Goal: Information Seeking & Learning: Learn about a topic

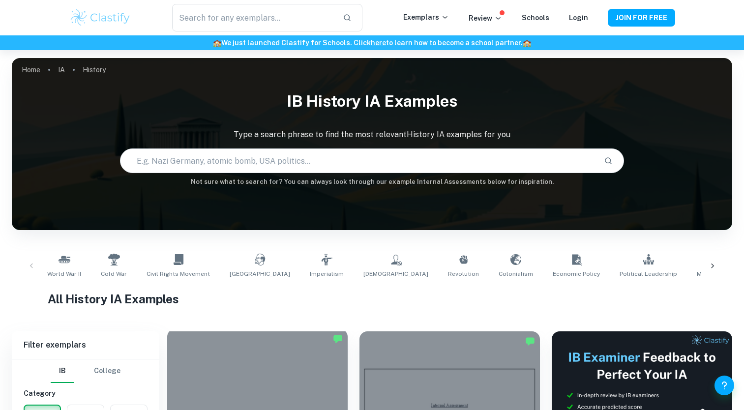
scroll to position [197, 0]
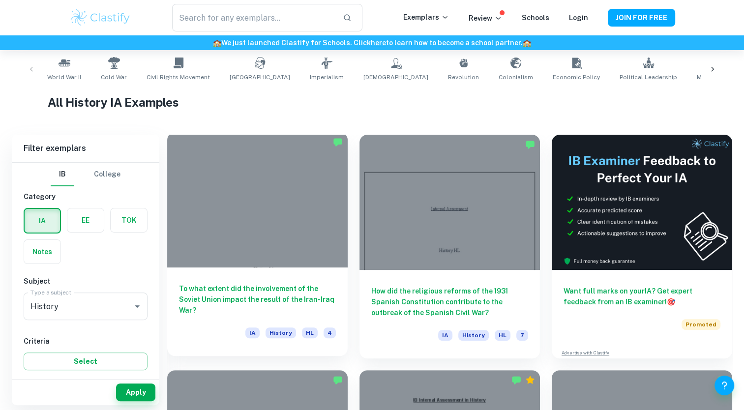
click at [260, 242] on div at bounding box center [257, 199] width 180 height 135
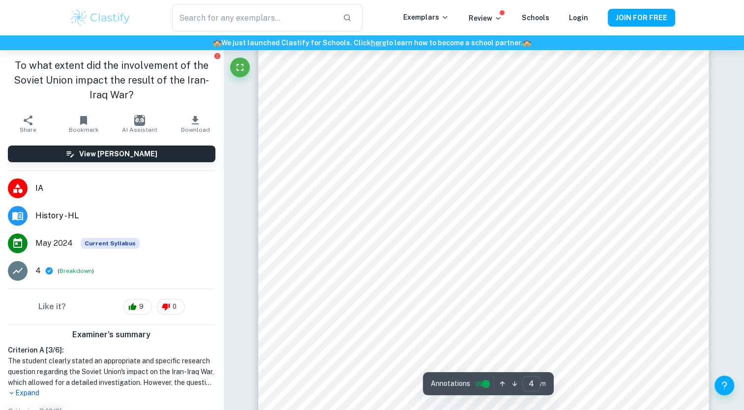
scroll to position [2261, 0]
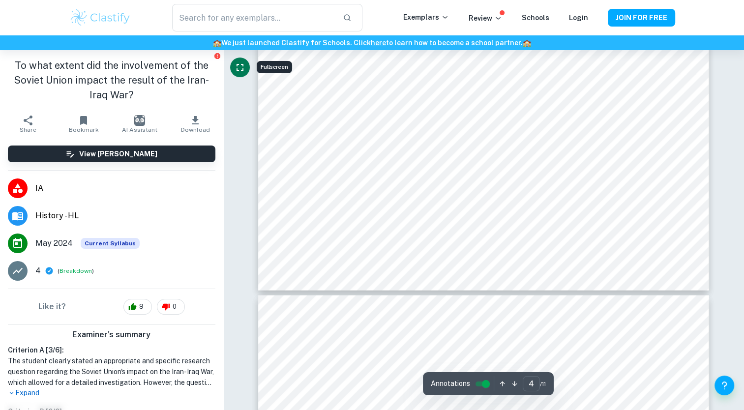
click at [242, 68] on icon "Fullscreen" at bounding box center [240, 67] width 12 height 12
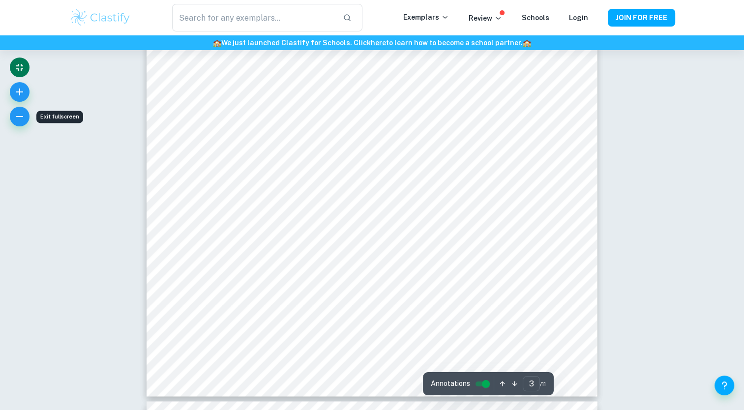
scroll to position [1617, 0]
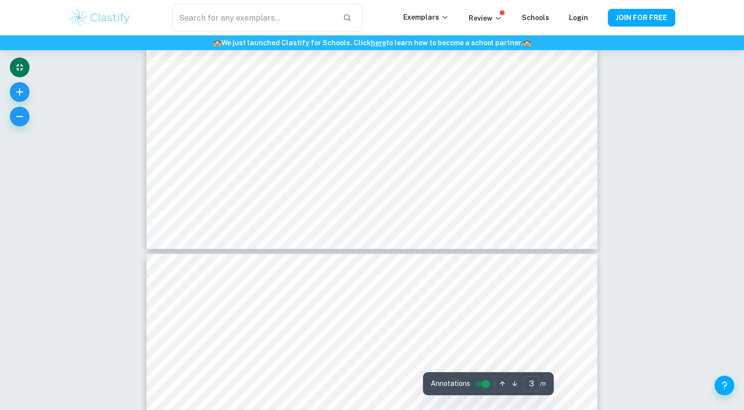
type input "4"
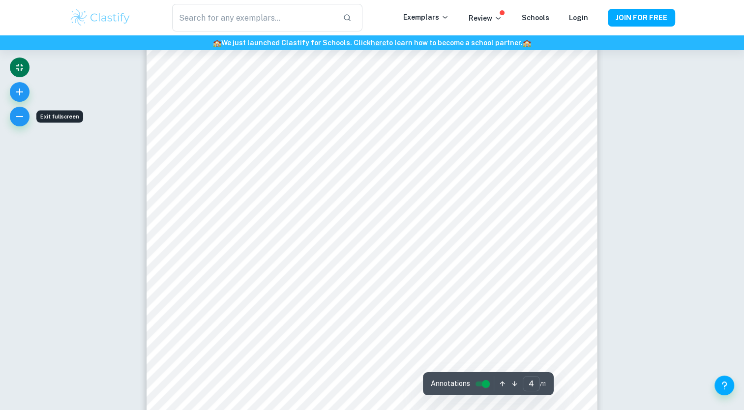
scroll to position [2059, 0]
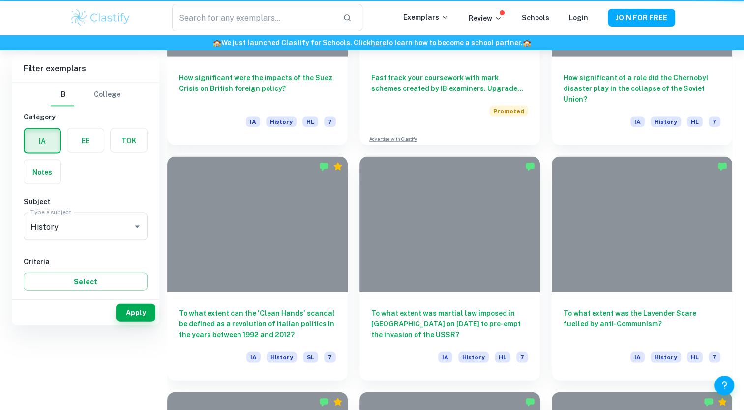
scroll to position [197, 0]
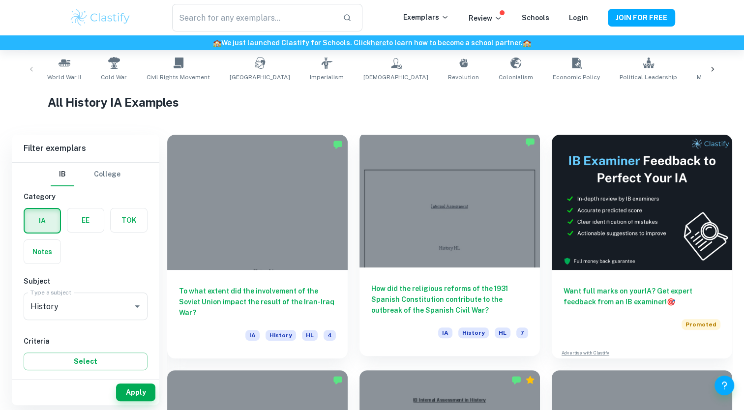
click at [479, 206] on div at bounding box center [449, 199] width 180 height 135
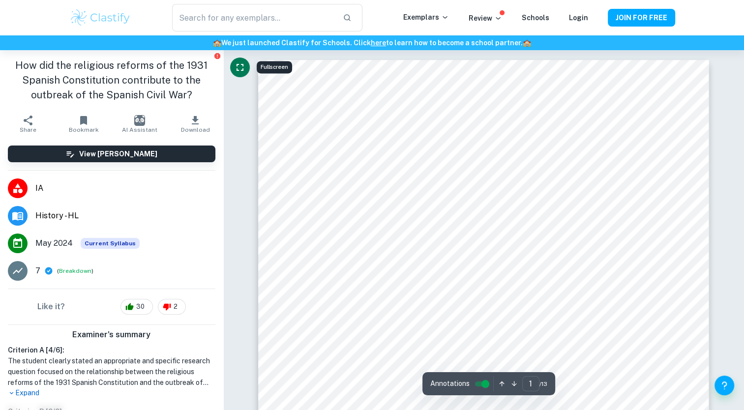
click at [238, 67] on icon "Fullscreen" at bounding box center [240, 67] width 12 height 12
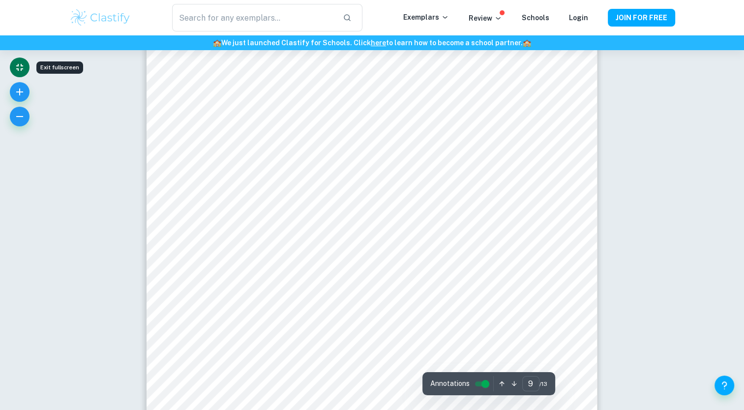
scroll to position [5603, 0]
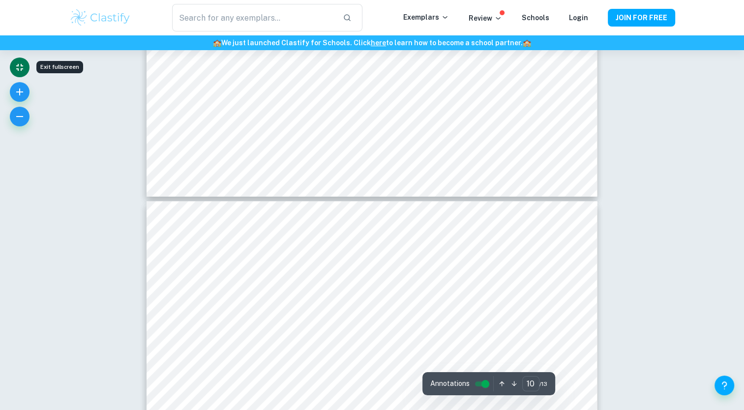
type input "9"
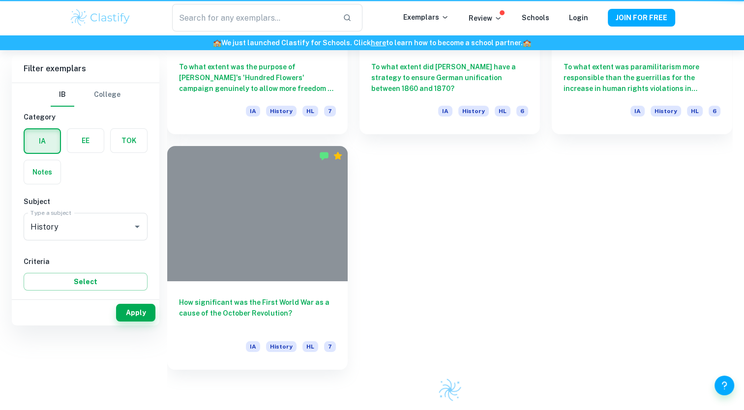
scroll to position [197, 0]
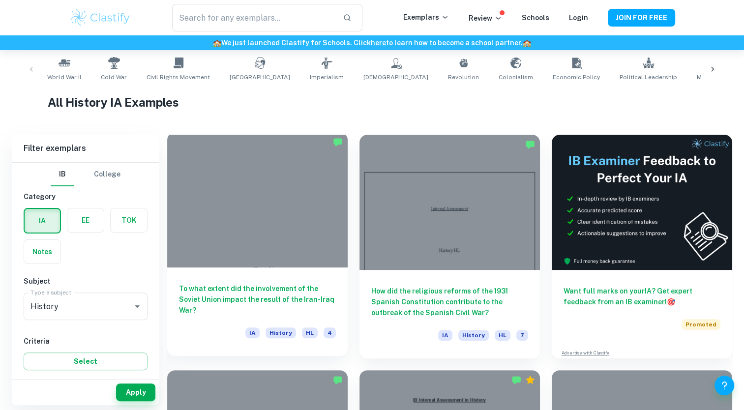
click at [222, 175] on div at bounding box center [257, 199] width 180 height 135
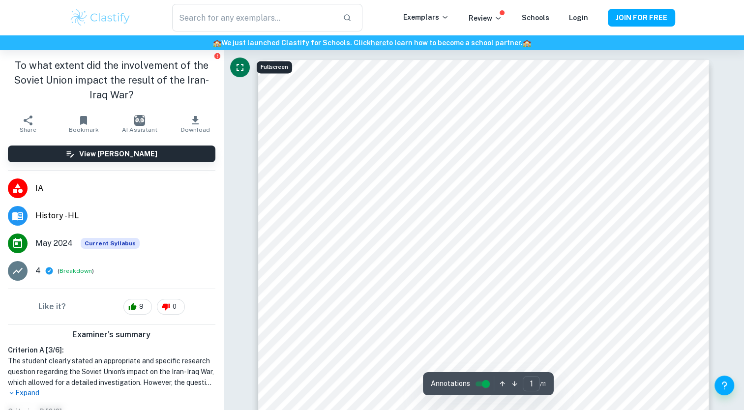
click at [238, 64] on icon "Fullscreen" at bounding box center [239, 67] width 7 height 7
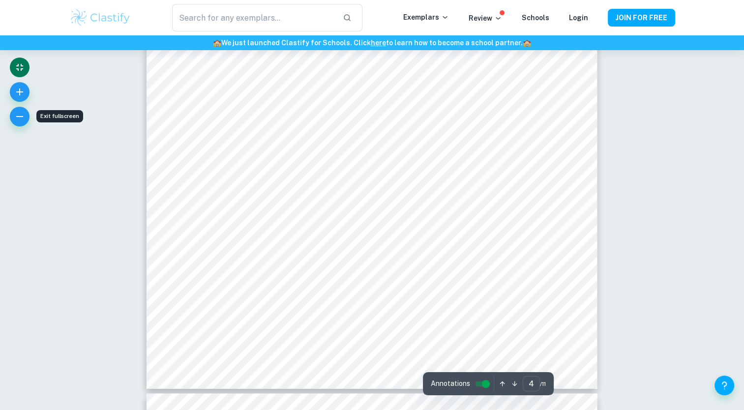
scroll to position [2310, 0]
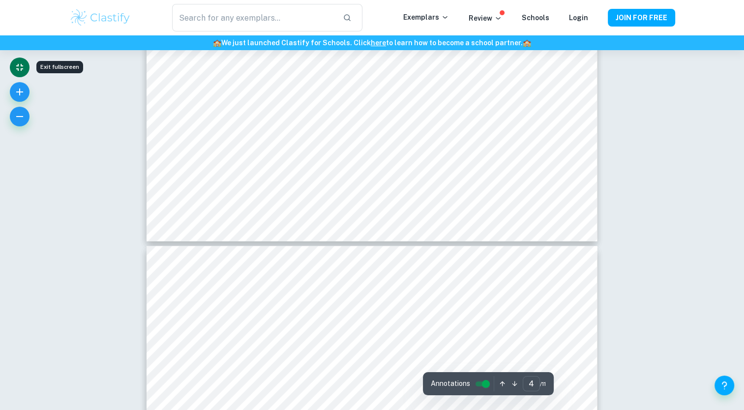
type input "5"
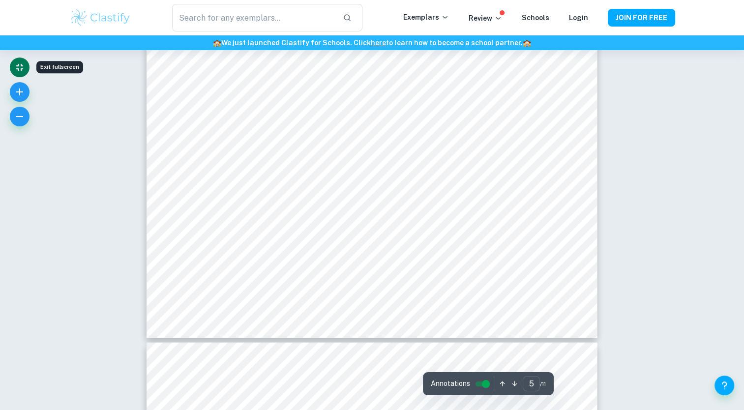
scroll to position [2851, 0]
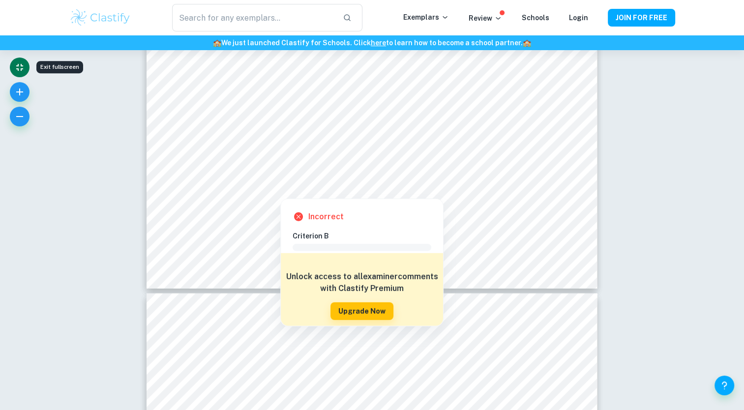
click at [10, 58] on button "Exit fullscreen" at bounding box center [20, 68] width 20 height 20
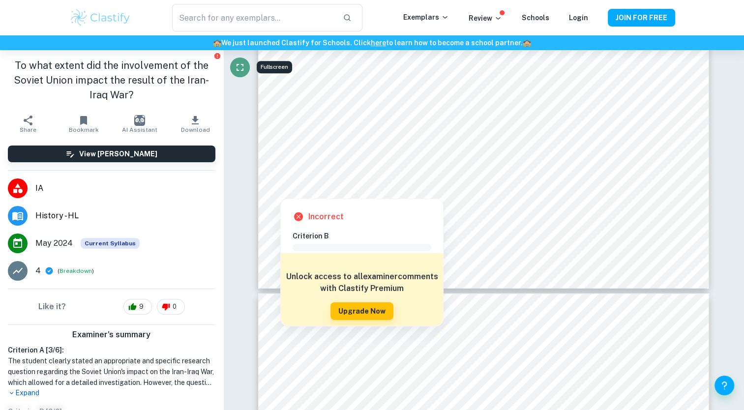
click at [240, 63] on icon "Fullscreen" at bounding box center [240, 67] width 12 height 12
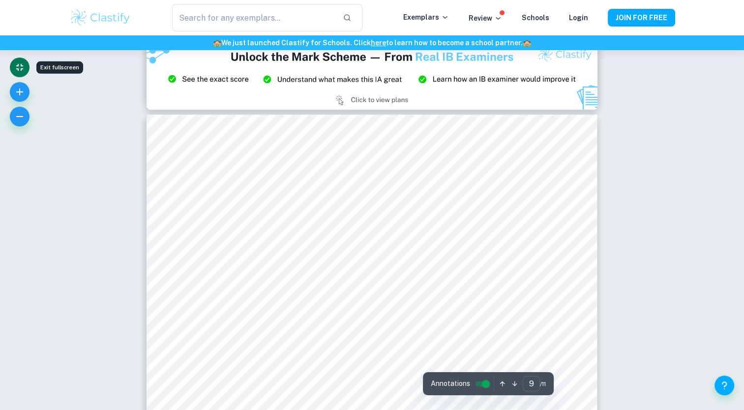
scroll to position [4915, 0]
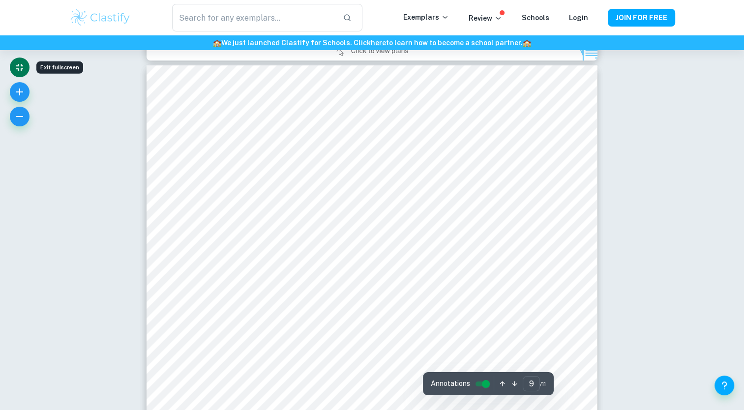
type input "8"
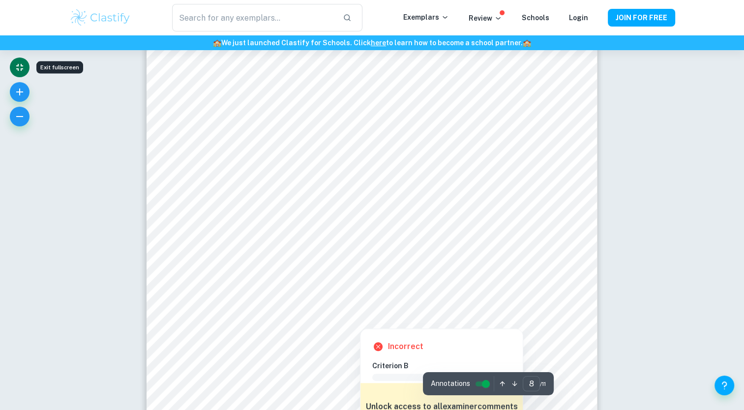
scroll to position [4325, 0]
